Goal: Task Accomplishment & Management: Manage account settings

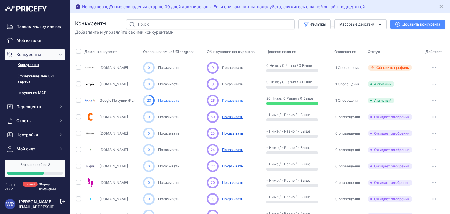
click at [224, 99] on font "Показывать" at bounding box center [232, 100] width 21 height 4
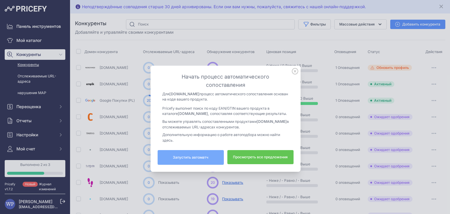
click at [209, 154] on button "Запустить автоматч" at bounding box center [191, 157] width 66 height 15
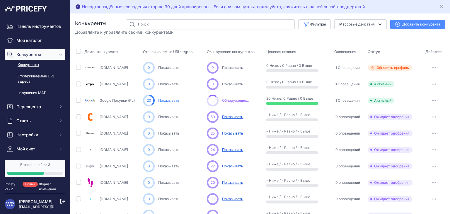
click at [173, 101] on font "Показывать" at bounding box center [168, 100] width 21 height 4
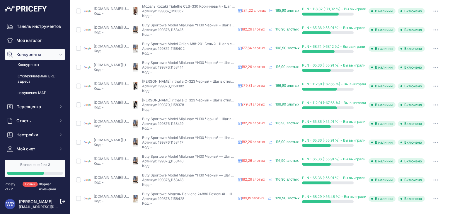
scroll to position [0, 13]
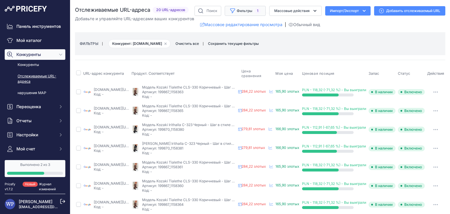
click at [236, 10] on button "Фильтры 1" at bounding box center [245, 11] width 41 height 10
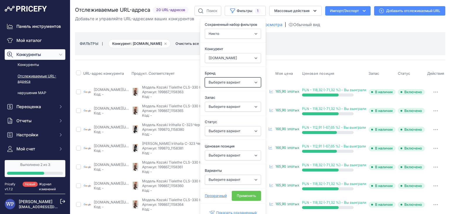
click at [205, 81] on select "Выберите вариант Шагните стильно" at bounding box center [233, 82] width 56 height 10
select select "Step in style"
click at [205, 77] on select "Выберите вариант Шагните стильно" at bounding box center [233, 82] width 56 height 10
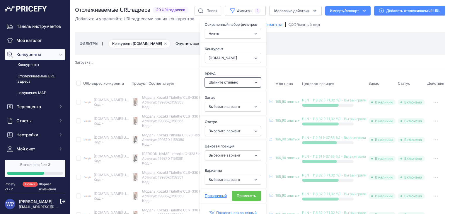
select select "null"
select select "571"
select select "Step in style"
select select
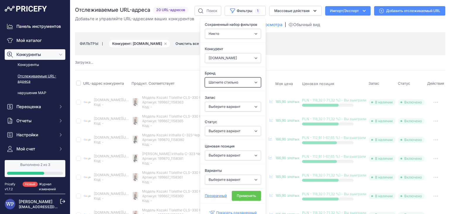
select select
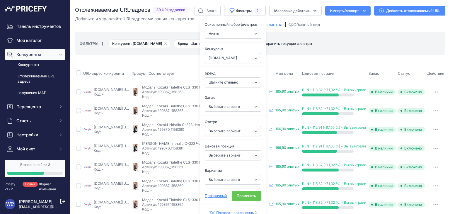
click at [331, 50] on div "ФИЛЬТРЫ | Конкурент: google.pl Удалить опцию фильтра Бренд: Шагни в стиль Удали…" at bounding box center [260, 44] width 361 height 16
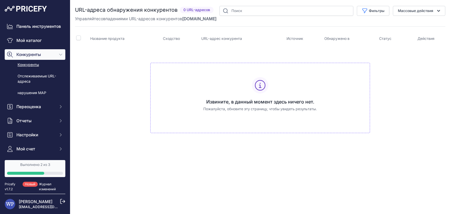
click at [26, 168] on link "Выполнено 2 из 3" at bounding box center [35, 168] width 61 height 17
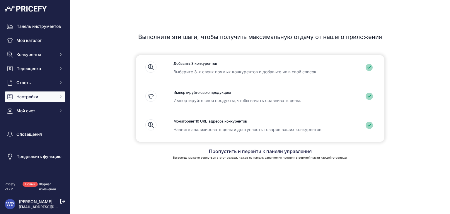
click at [47, 98] on span "Настройки" at bounding box center [35, 97] width 38 height 6
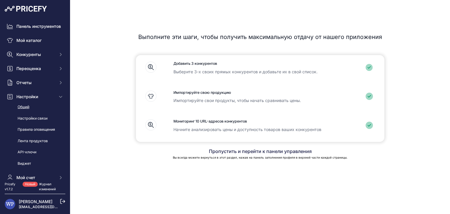
click at [40, 112] on link "Общий" at bounding box center [35, 107] width 61 height 10
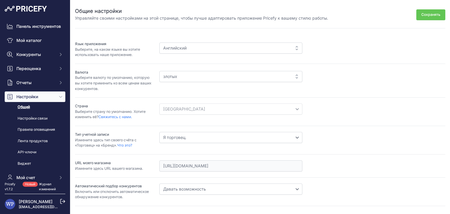
click at [260, 52] on div "Английский" at bounding box center [230, 47] width 143 height 11
click at [296, 48] on div "Английский" at bounding box center [230, 47] width 143 height 11
click at [188, 47] on div "Английский" at bounding box center [230, 47] width 143 height 11
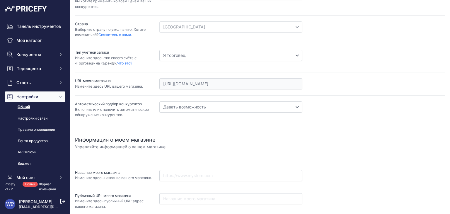
scroll to position [113, 0]
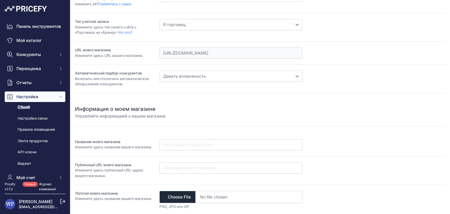
click at [182, 76] on select "Запрещать Давать возможность" at bounding box center [230, 76] width 143 height 11
click at [170, 100] on div "Информация о моем магазине Управляйте информацией о вашем магазине" at bounding box center [260, 108] width 370 height 21
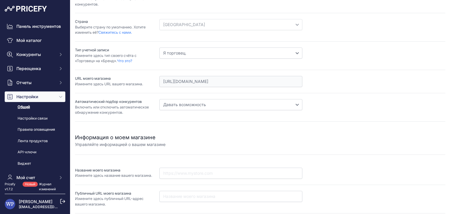
scroll to position [84, 0]
click at [202, 53] on select "Я торговец. Я бренд" at bounding box center [230, 53] width 143 height 11
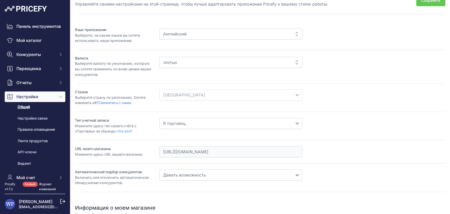
scroll to position [0, 0]
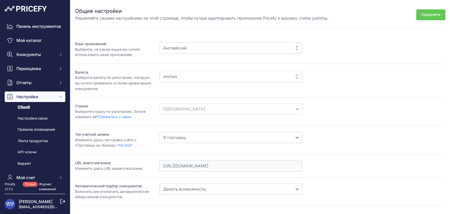
drag, startPoint x: 200, startPoint y: 52, endPoint x: 205, endPoint y: 49, distance: 5.5
click at [202, 51] on div "Английский" at bounding box center [230, 47] width 143 height 11
drag, startPoint x: 284, startPoint y: 51, endPoint x: 278, endPoint y: 61, distance: 11.3
click at [283, 52] on div "Английский" at bounding box center [230, 47] width 143 height 11
click at [278, 78] on div "злотых" at bounding box center [230, 76] width 143 height 11
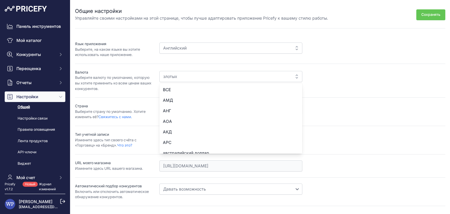
drag, startPoint x: 299, startPoint y: 45, endPoint x: 297, endPoint y: 47, distance: 3.6
click at [299, 46] on div "Английский" at bounding box center [230, 47] width 143 height 11
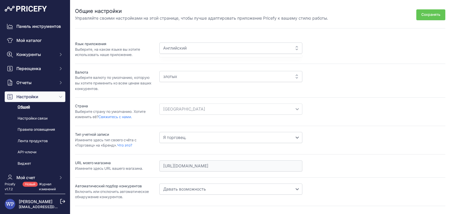
click at [296, 48] on div "Английский" at bounding box center [230, 47] width 143 height 11
click at [294, 47] on div "Английский" at bounding box center [230, 47] width 143 height 11
drag, startPoint x: 294, startPoint y: 47, endPoint x: 283, endPoint y: 55, distance: 13.5
click at [287, 54] on div "English Английский" at bounding box center [302, 49] width 286 height 16
drag, startPoint x: 280, startPoint y: 52, endPoint x: 261, endPoint y: 52, distance: 18.2
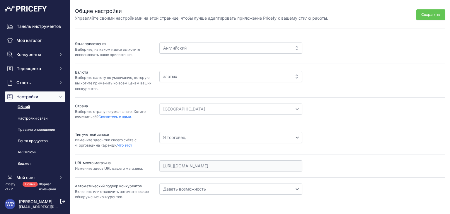
click at [265, 54] on div "English Английский" at bounding box center [302, 49] width 286 height 16
click at [260, 50] on div "Английский" at bounding box center [230, 47] width 143 height 11
click at [259, 49] on div "Английский" at bounding box center [230, 47] width 143 height 11
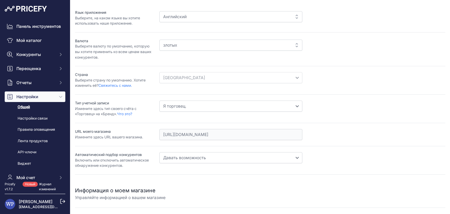
scroll to position [113, 0]
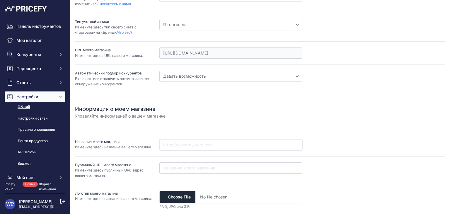
click at [196, 144] on input "text" at bounding box center [230, 144] width 143 height 11
click at [212, 119] on div "Информация о моем магазине Управляйте информацией о вашем магазине Название мое…" at bounding box center [260, 154] width 370 height 122
click at [35, 71] on font "Переоценка" at bounding box center [28, 68] width 25 height 5
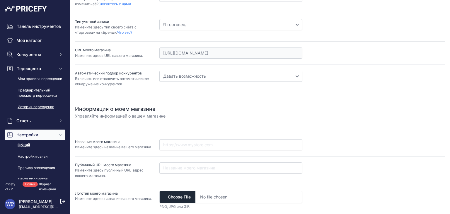
click at [34, 112] on link "История переоценки" at bounding box center [35, 107] width 61 height 10
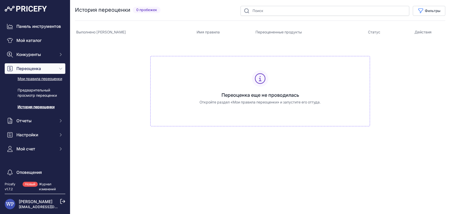
click at [35, 81] on font "Мои правила переоценки" at bounding box center [40, 78] width 45 height 4
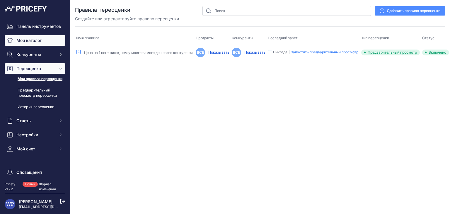
click at [40, 43] on font "Мой каталог" at bounding box center [28, 40] width 25 height 5
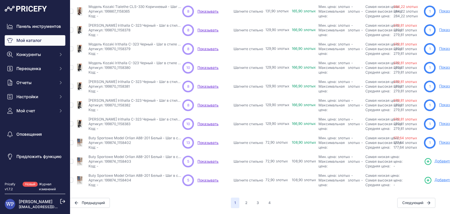
scroll to position [142, 8]
click at [245, 200] on font "2" at bounding box center [246, 202] width 2 height 4
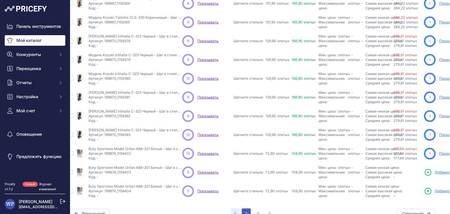
scroll to position [157, 8]
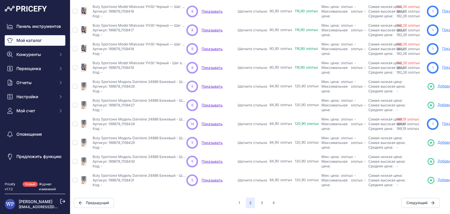
scroll to position [142, 0]
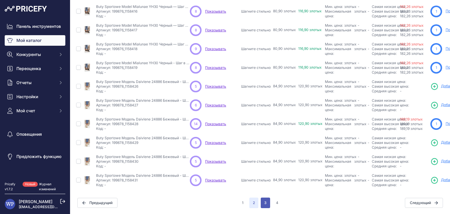
click at [261, 199] on button "3" at bounding box center [265, 203] width 9 height 11
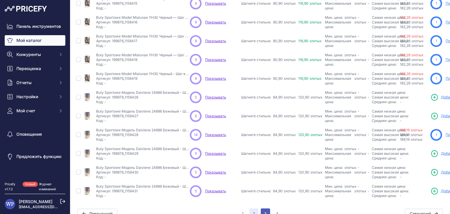
scroll to position [157, 0]
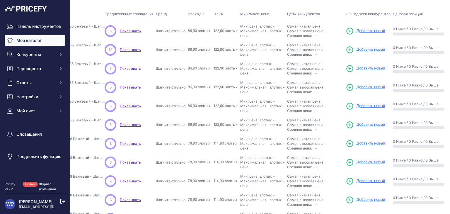
scroll to position [142, 85]
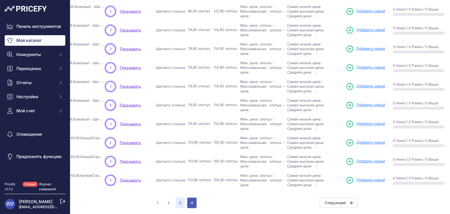
click at [190, 198] on button "4" at bounding box center [191, 203] width 9 height 11
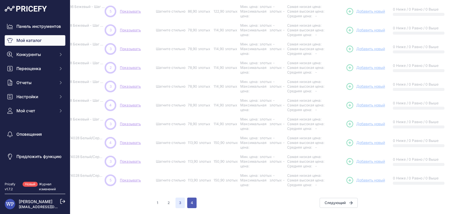
click at [190, 198] on button "4" at bounding box center [191, 203] width 9 height 11
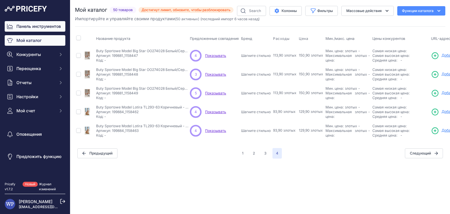
click at [38, 28] on font "Панель инструментов" at bounding box center [38, 26] width 45 height 5
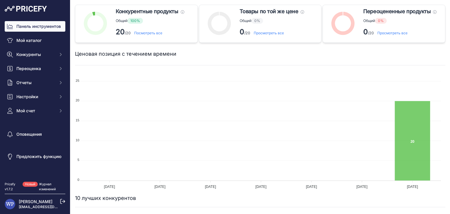
click at [268, 33] on font "Просмотреть все" at bounding box center [269, 33] width 30 height 4
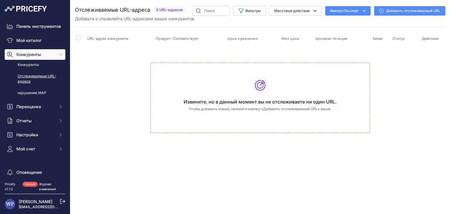
click at [259, 87] on icon at bounding box center [260, 85] width 11 height 11
click at [378, 13] on link "Добавить отслеживаемый URL" at bounding box center [409, 10] width 71 height 9
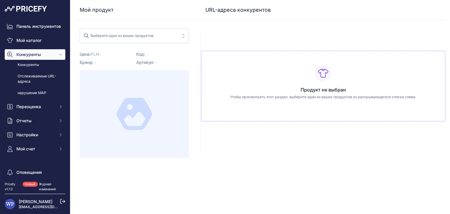
click at [166, 35] on span "Выберите один из ваших продуктов" at bounding box center [130, 35] width 93 height 9
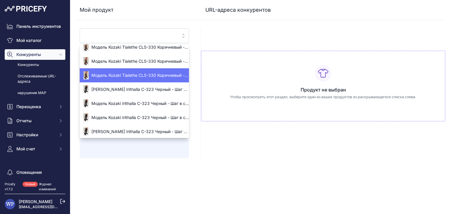
scroll to position [49, 0]
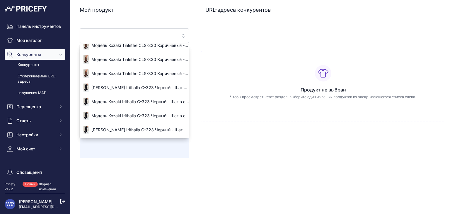
click at [250, 24] on div "Мой продукт URL-адреса конкурентов -" at bounding box center [260, 79] width 370 height 158
